Goal: Task Accomplishment & Management: Manage account settings

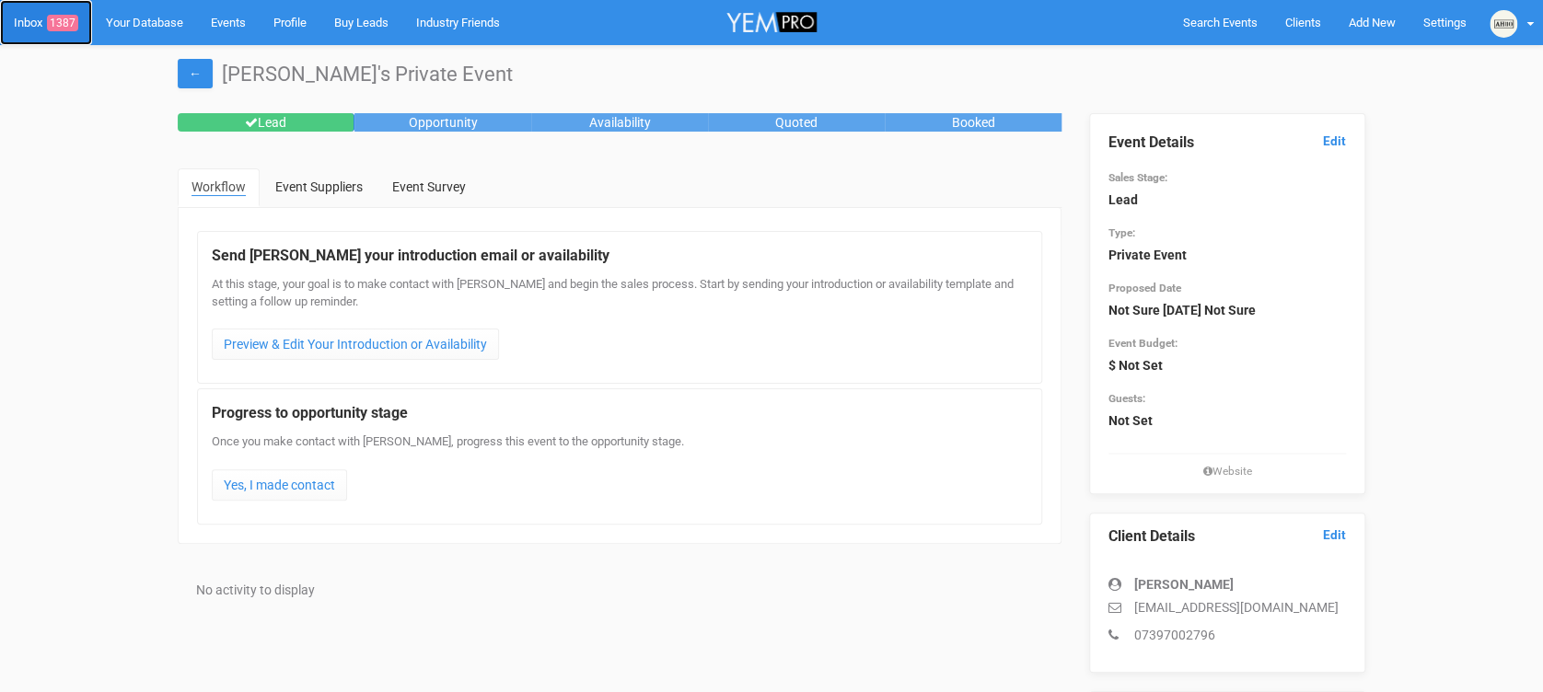
click at [61, 15] on span "1387" at bounding box center [62, 23] width 31 height 17
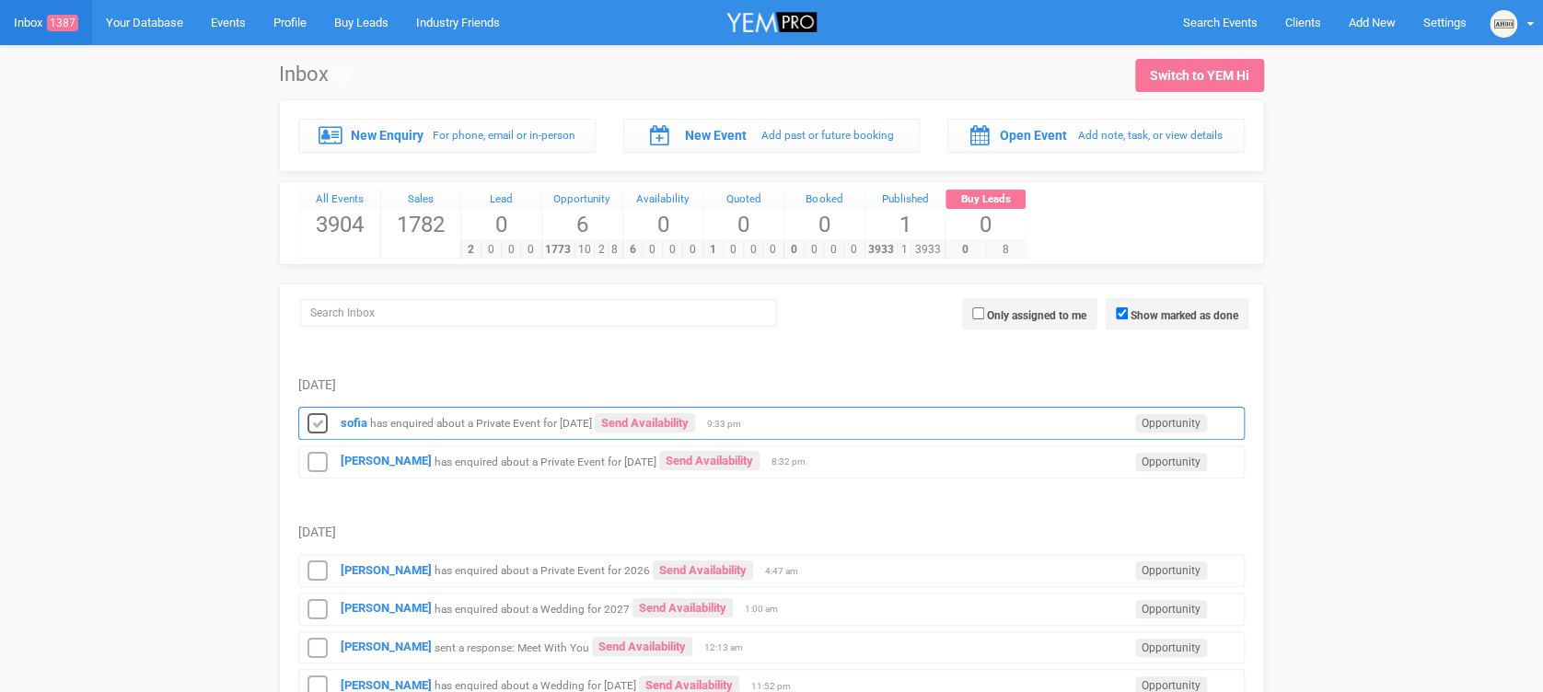
click at [317, 423] on icon at bounding box center [318, 424] width 28 height 24
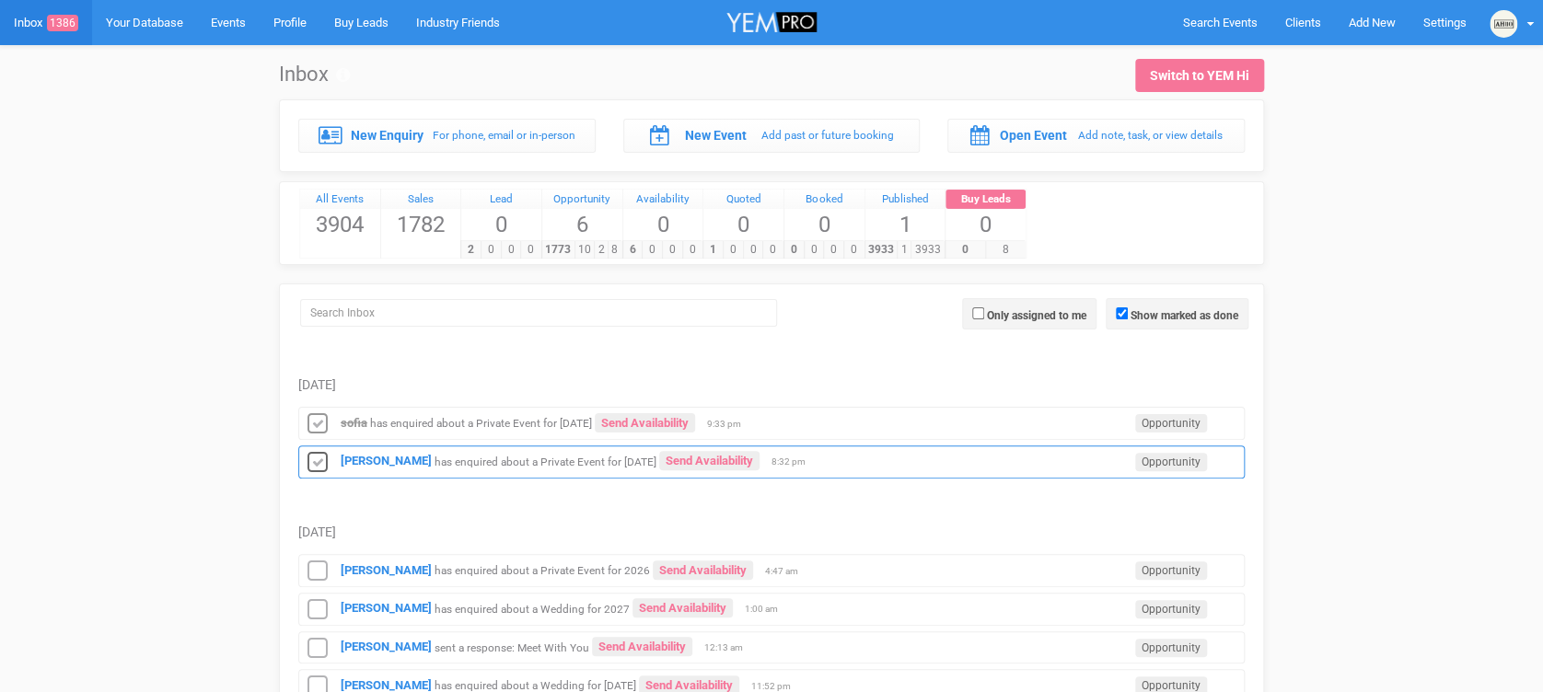
click at [320, 464] on icon at bounding box center [318, 463] width 28 height 24
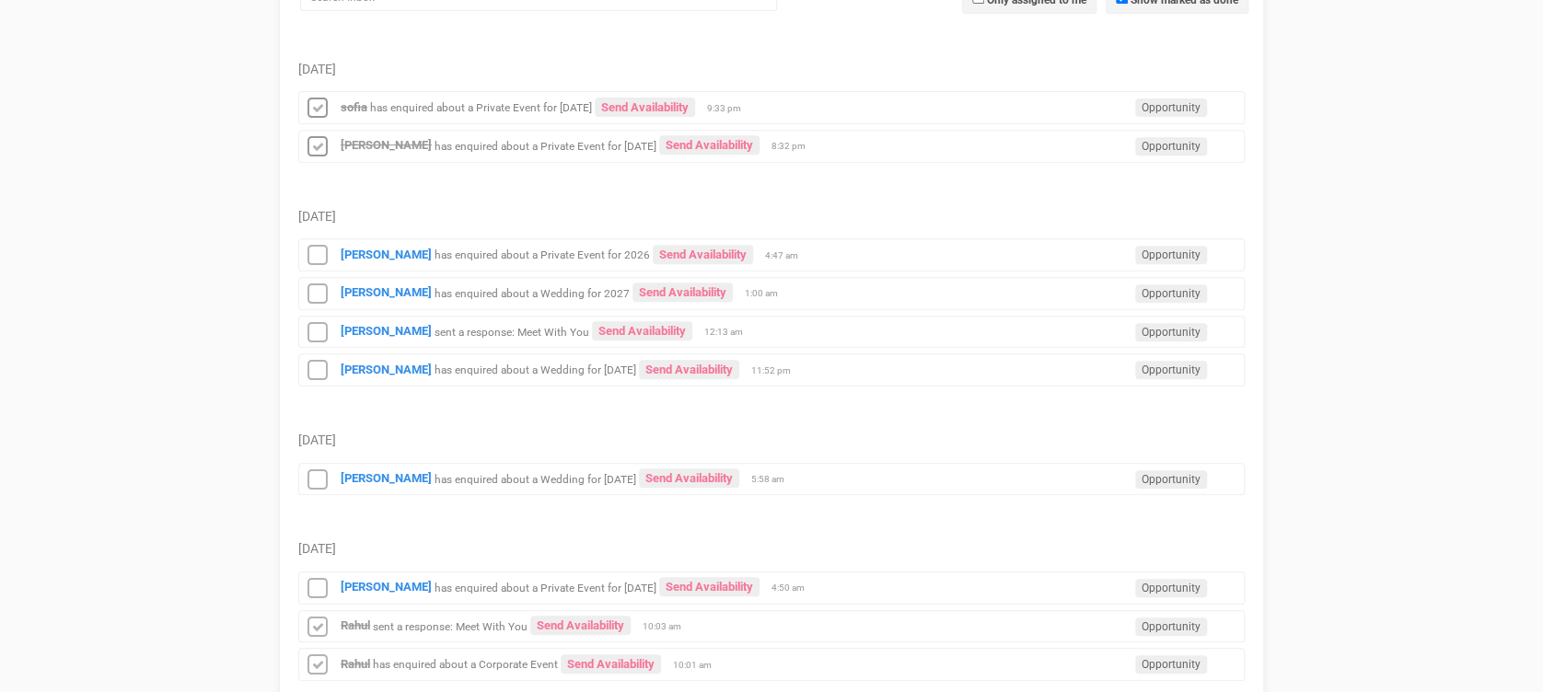
scroll to position [317, 0]
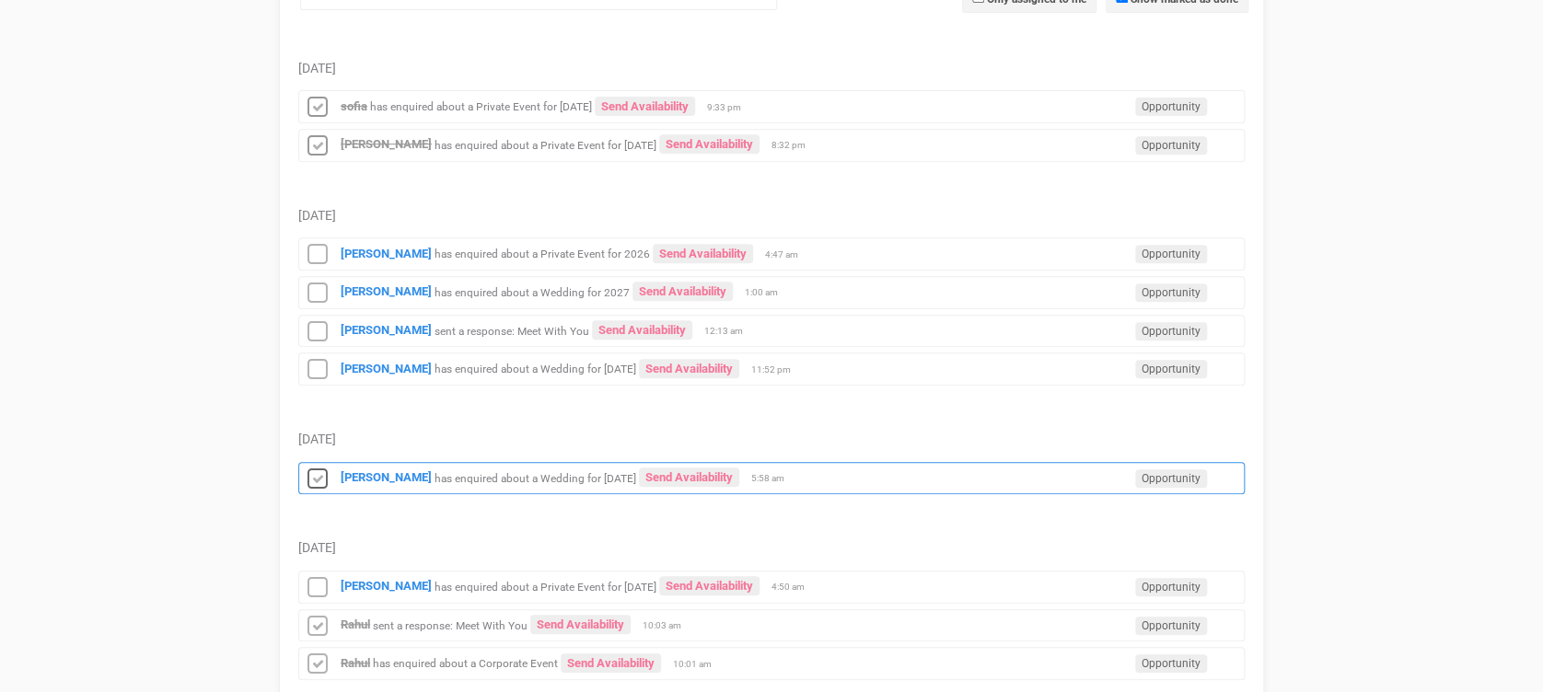
click at [324, 468] on icon at bounding box center [318, 480] width 28 height 24
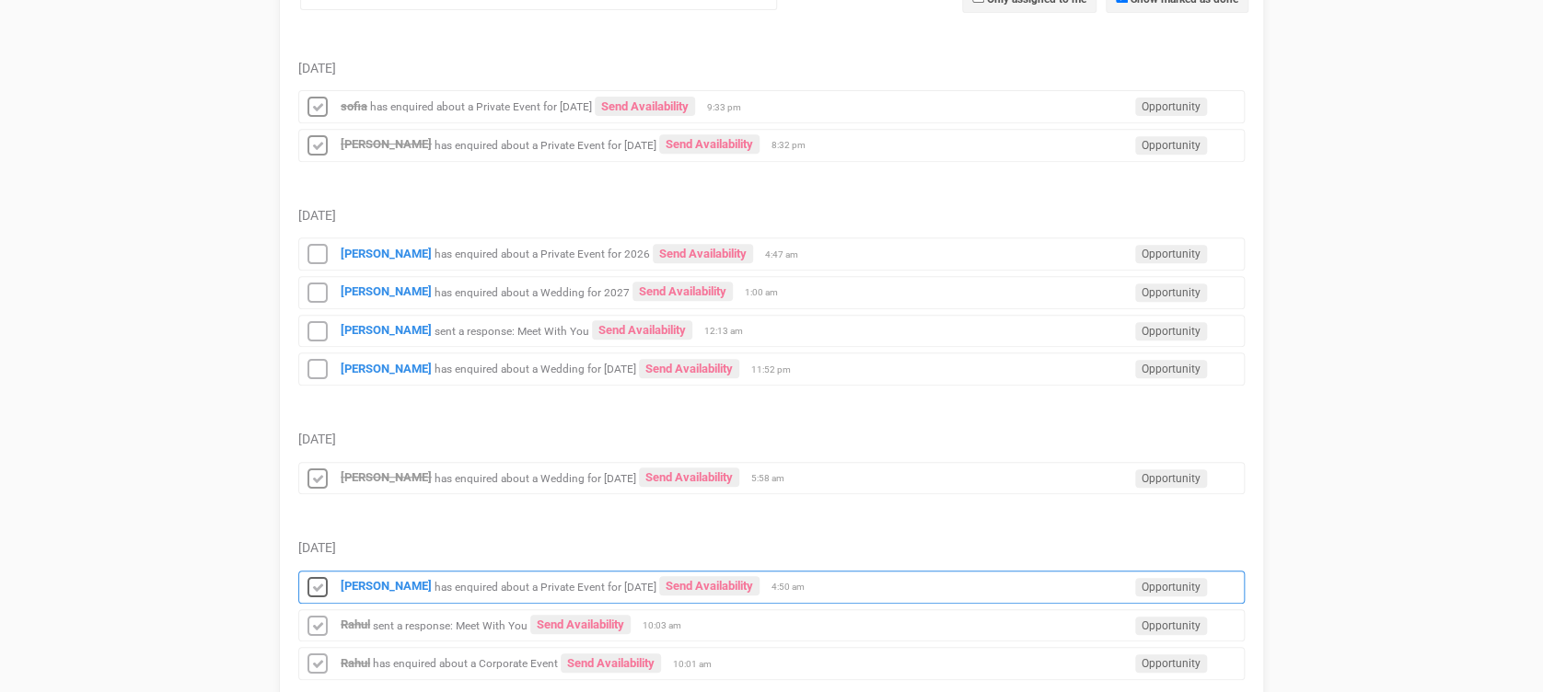
click at [317, 582] on icon at bounding box center [318, 588] width 28 height 24
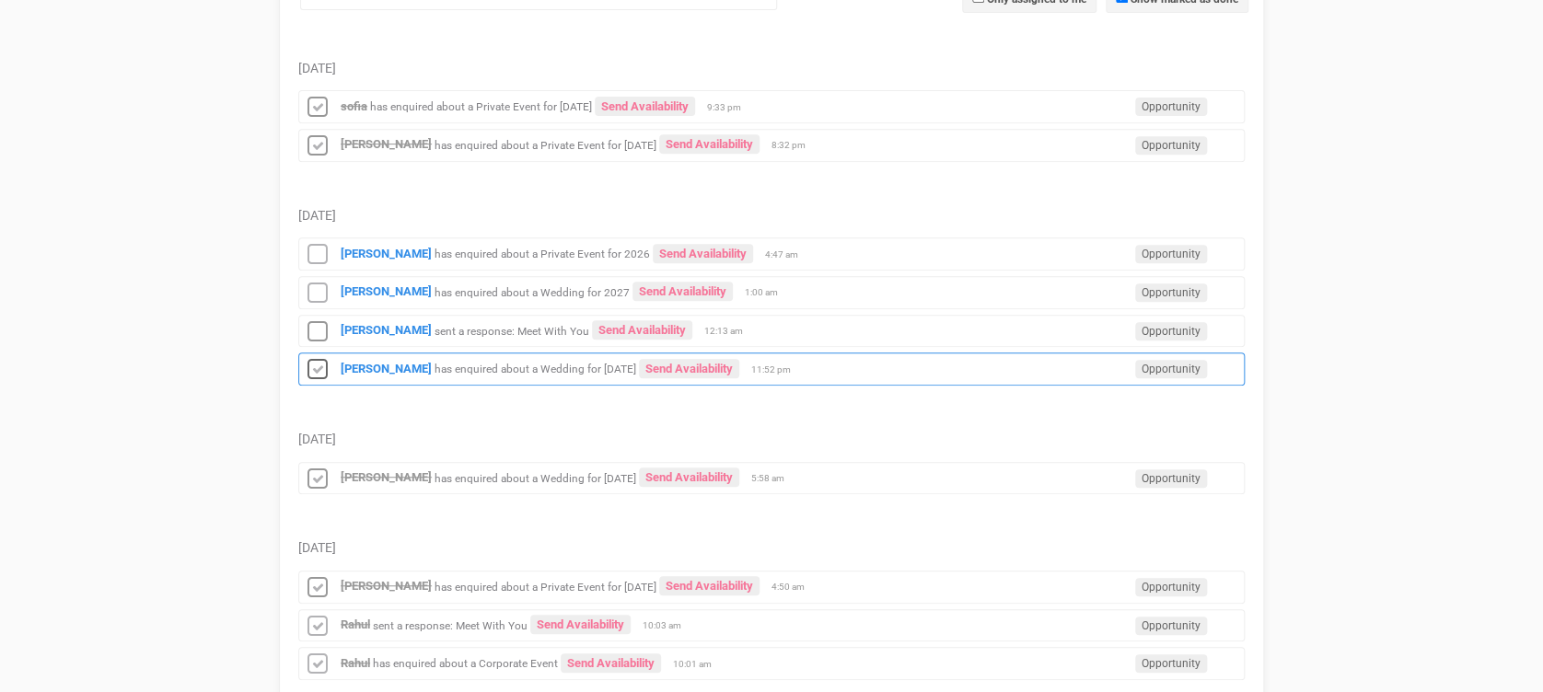
click at [314, 361] on icon at bounding box center [318, 370] width 28 height 24
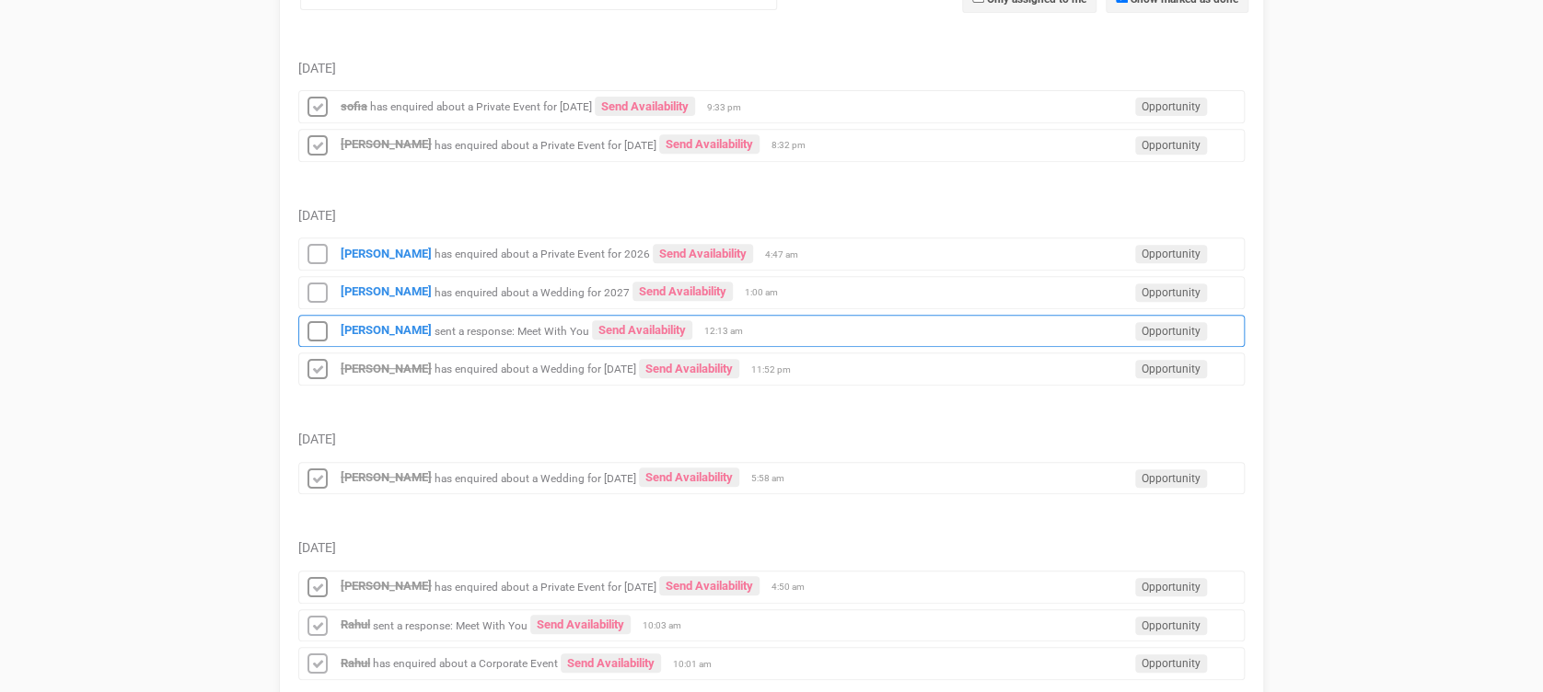
click at [315, 340] on icon at bounding box center [318, 332] width 28 height 24
click at [315, 294] on icon at bounding box center [318, 294] width 28 height 24
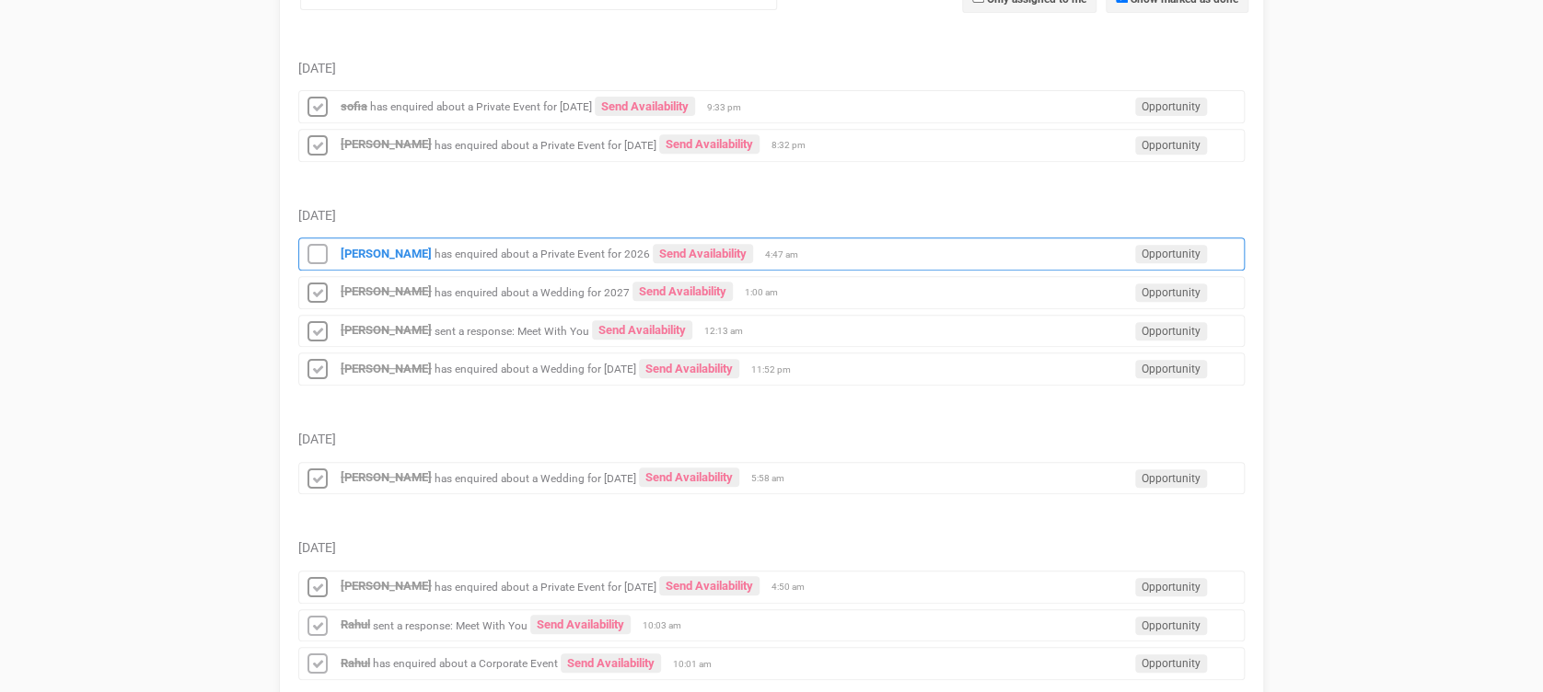
click at [316, 256] on icon at bounding box center [318, 255] width 28 height 24
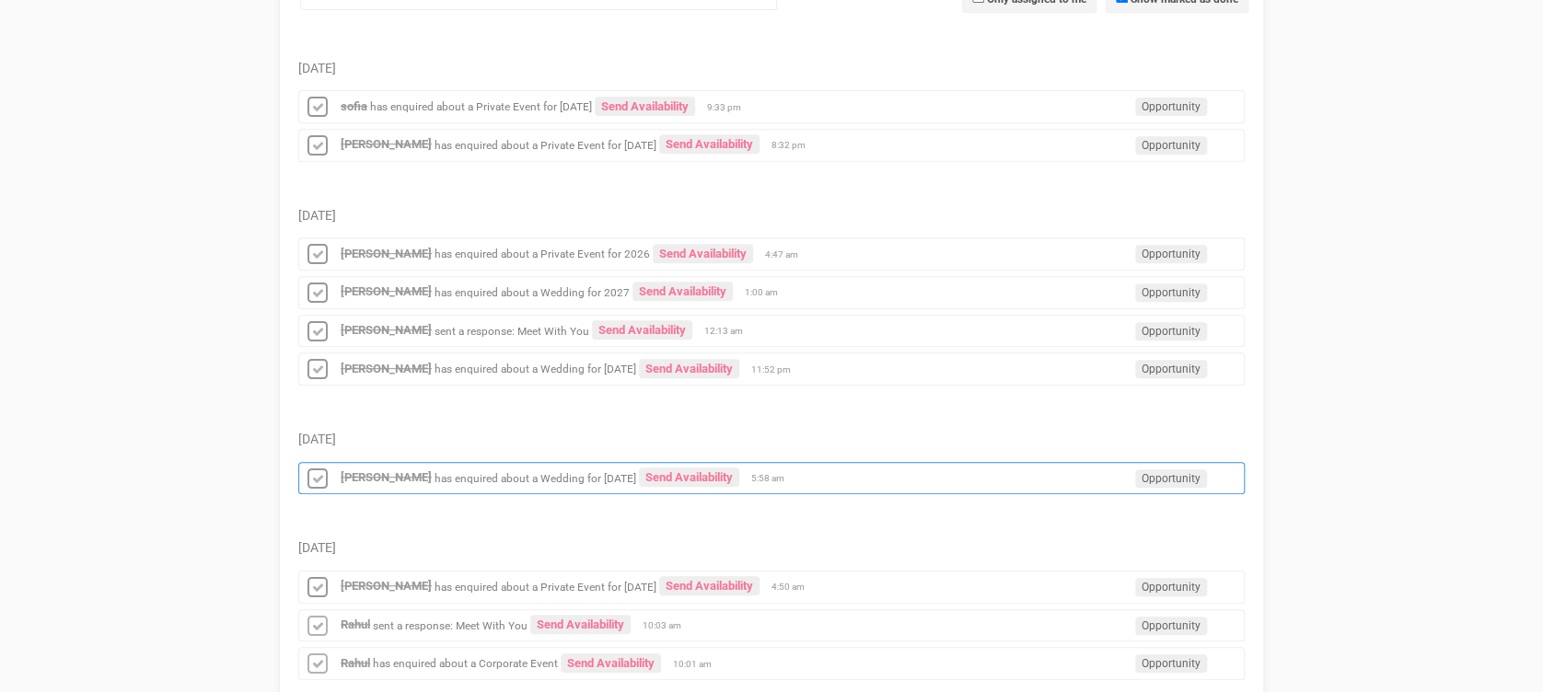
click at [523, 476] on small "has enquired about a Wedding for [DATE]" at bounding box center [535, 477] width 202 height 13
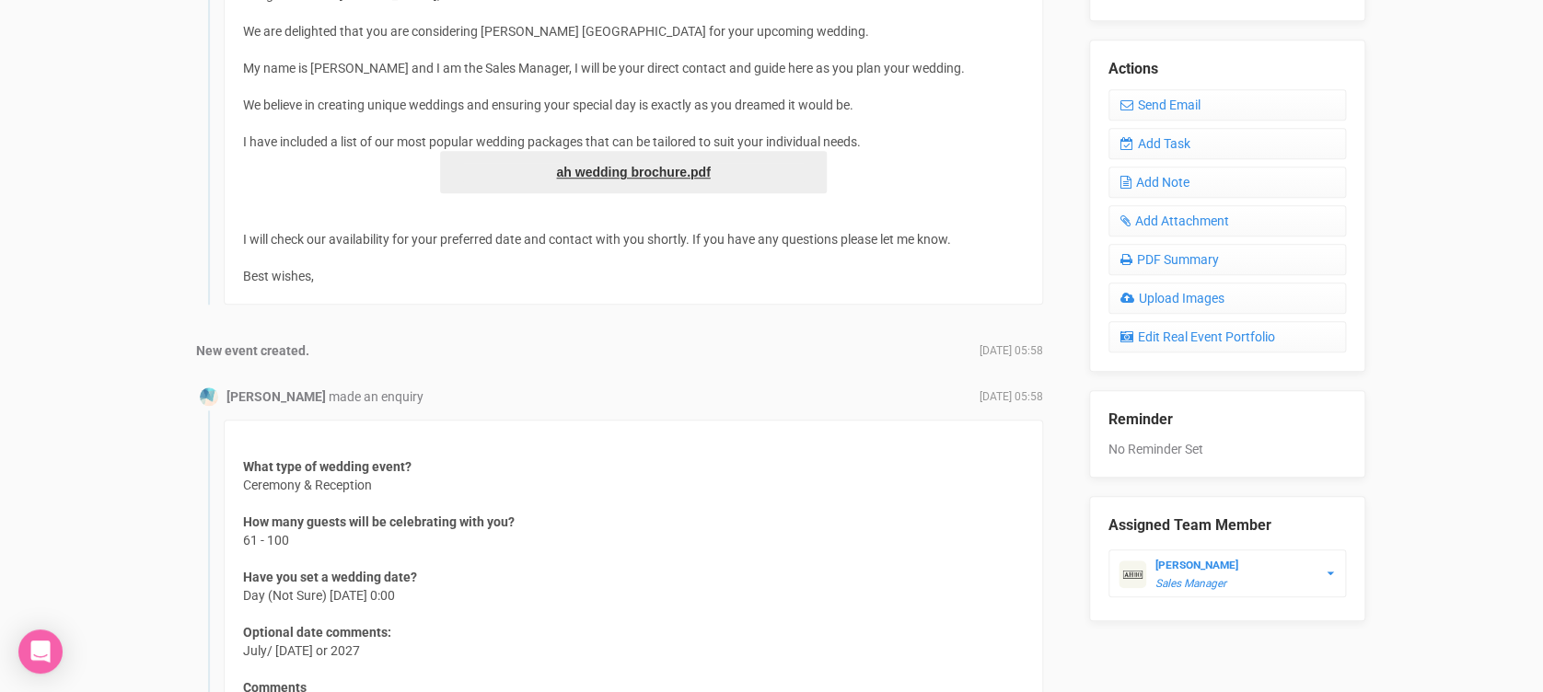
scroll to position [923, 0]
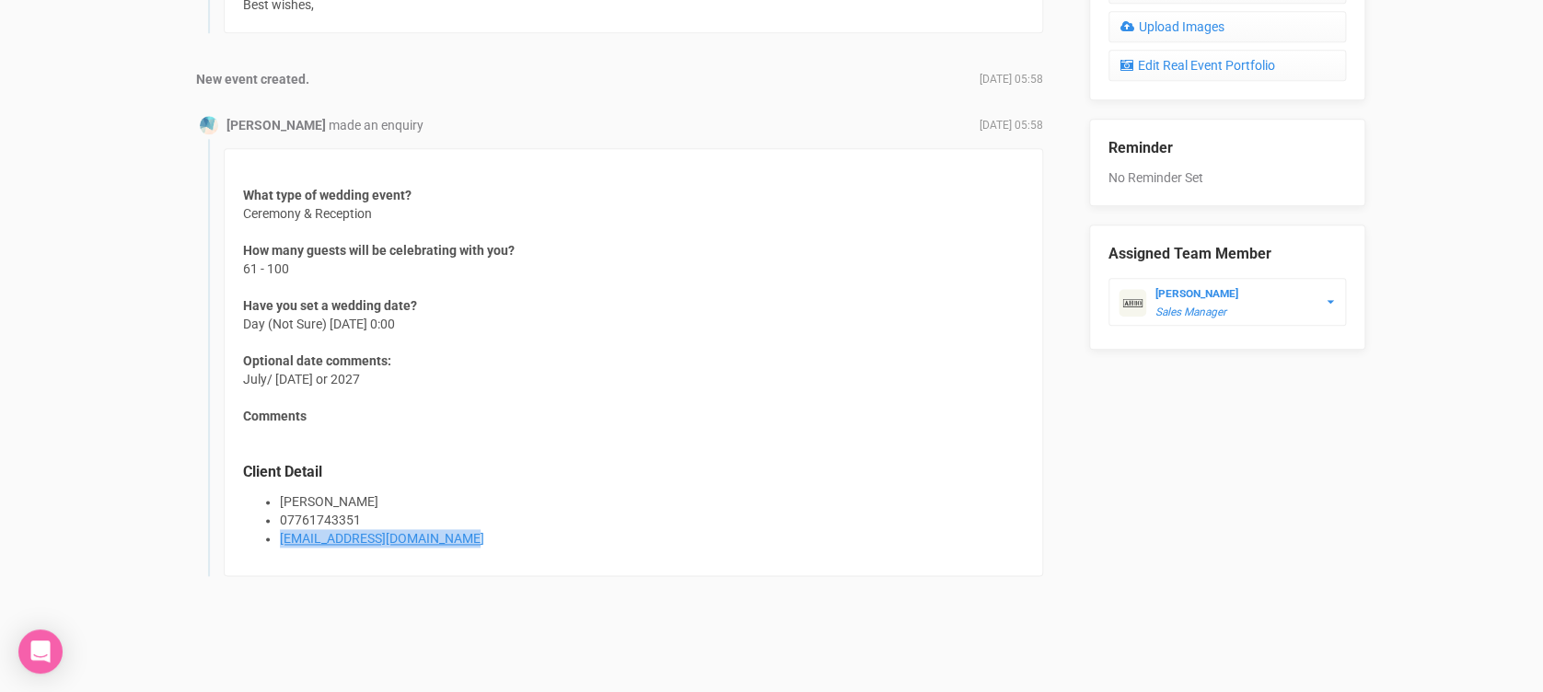
drag, startPoint x: 515, startPoint y: 525, endPoint x: 260, endPoint y: 550, distance: 255.3
click at [260, 550] on div "What type of wedding event? Ceremony & Reception How many guests will be celebr…" at bounding box center [633, 362] width 819 height 428
copy link "[EMAIL_ADDRESS][DOMAIN_NAME]"
